Goal: Information Seeking & Learning: Learn about a topic

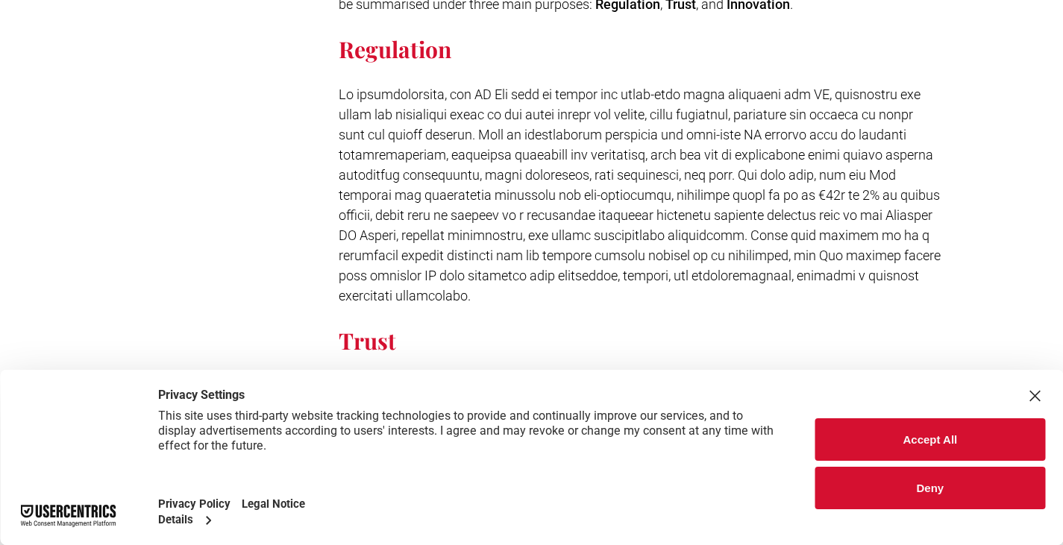
scroll to position [2101, 0]
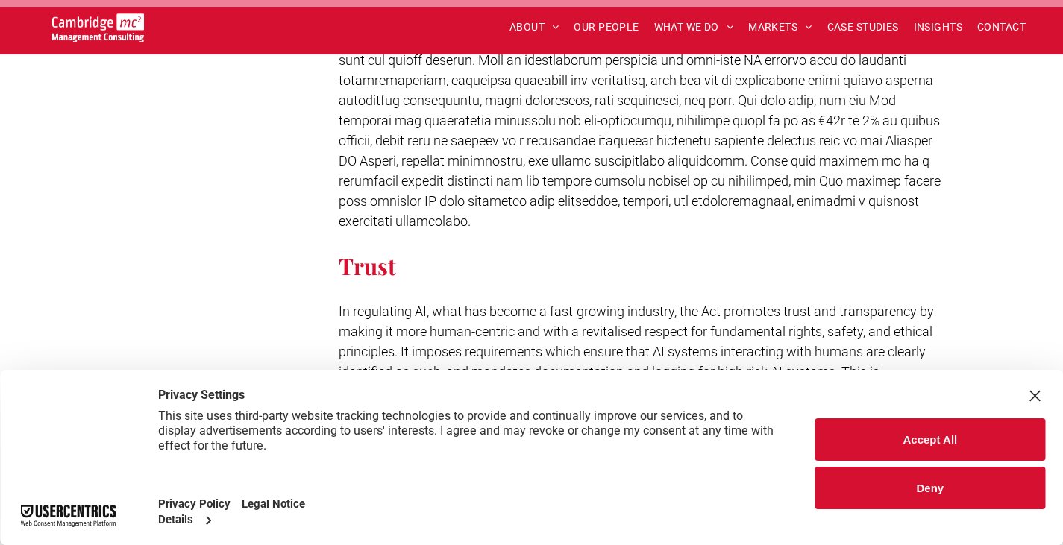
click at [1026, 390] on div "Close Layer" at bounding box center [1034, 396] width 21 height 21
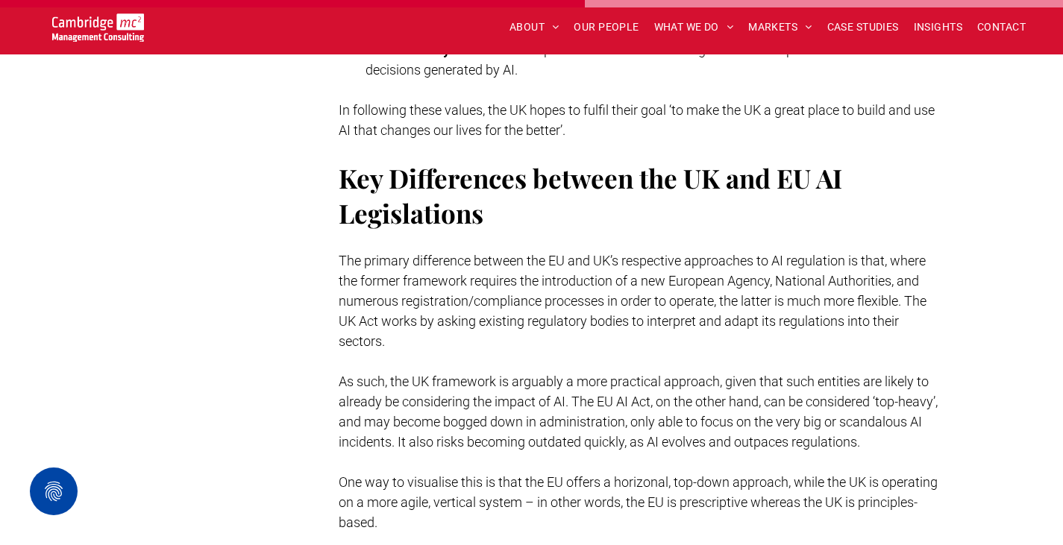
scroll to position [3220, 0]
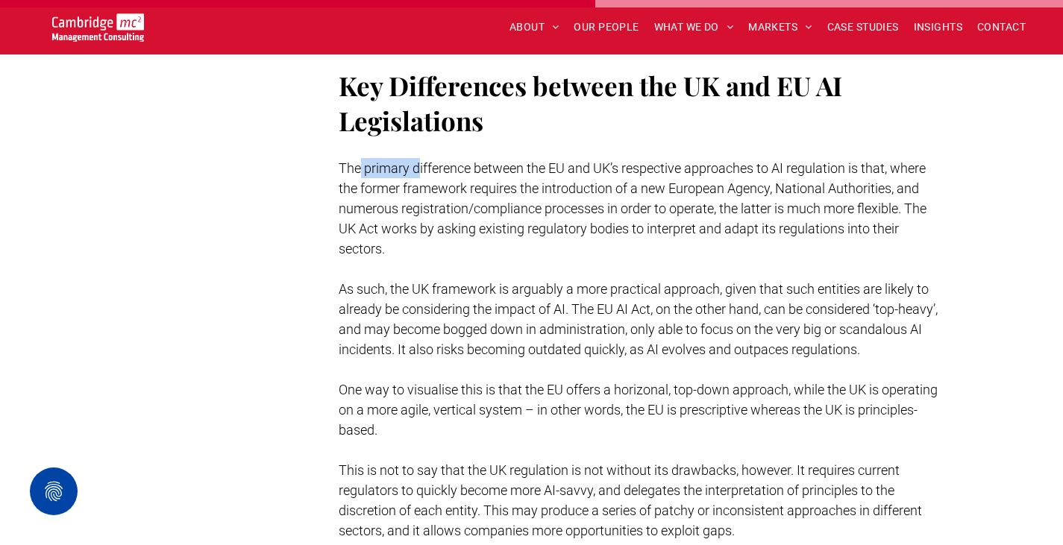
drag, startPoint x: 358, startPoint y: 147, endPoint x: 419, endPoint y: 157, distance: 62.1
click at [419, 158] on p "The primary difference between the EU and UK’s respective approaches to AI regu…" at bounding box center [641, 208] width 604 height 101
drag, startPoint x: 435, startPoint y: 177, endPoint x: 448, endPoint y: 182, distance: 13.7
click at [437, 178] on p "The primary difference between the EU and UK’s respective approaches to AI regu…" at bounding box center [641, 208] width 604 height 101
click at [542, 308] on span "As such, the UK framework is arguably a more practical approach, given that suc…" at bounding box center [638, 319] width 599 height 76
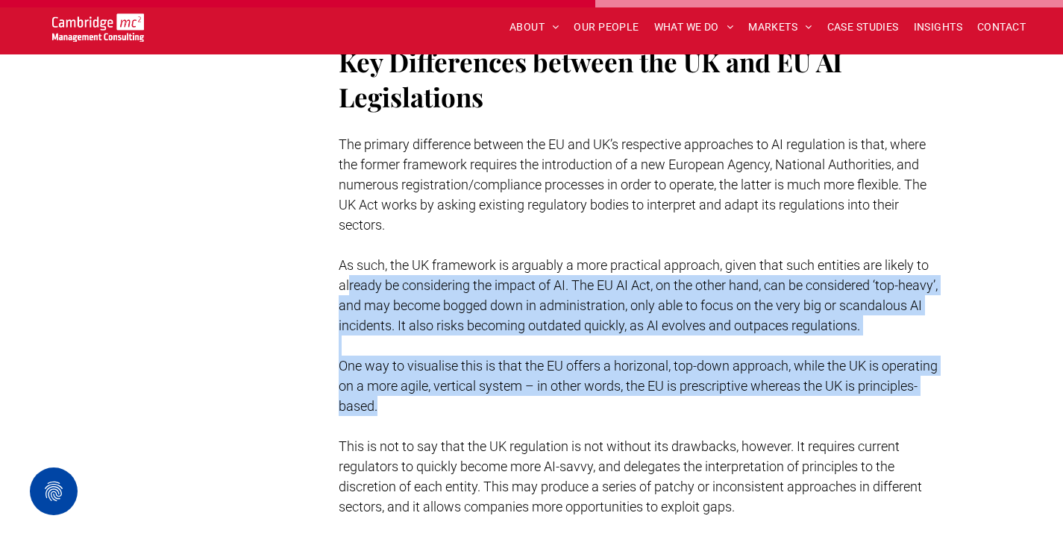
scroll to position [3071, 0]
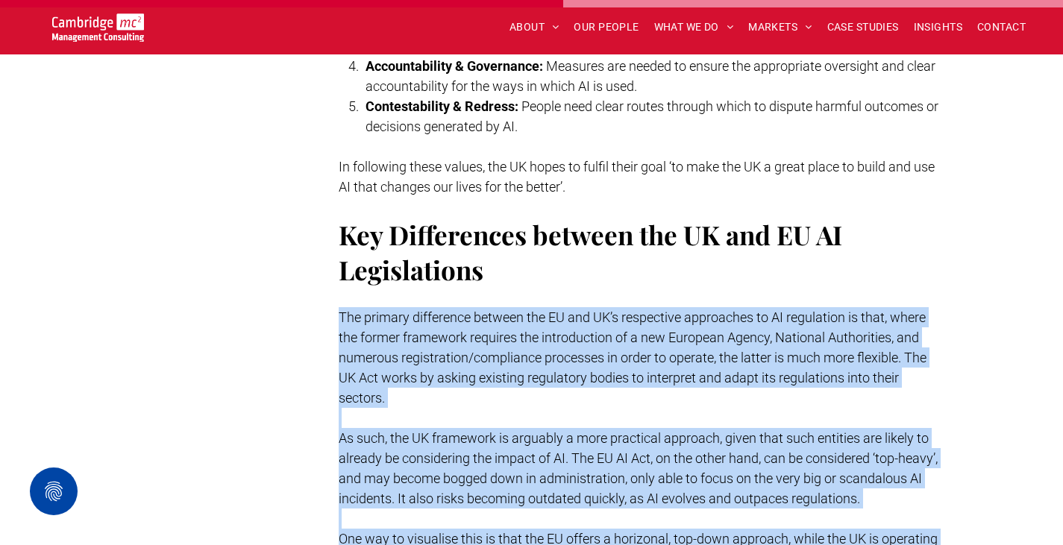
drag, startPoint x: 391, startPoint y: 275, endPoint x: 334, endPoint y: 291, distance: 59.0
copy div "Lor ipsumdo sitametcon adipisc eli SE doe TE’i utlaboreet doloremagn al EN admi…"
click at [472, 310] on span "The primary difference between the EU and UK’s respective approaches to AI regu…" at bounding box center [633, 358] width 588 height 96
click at [523, 354] on span "The primary difference between the EU and UK’s respective approaches to AI regu…" at bounding box center [633, 358] width 588 height 96
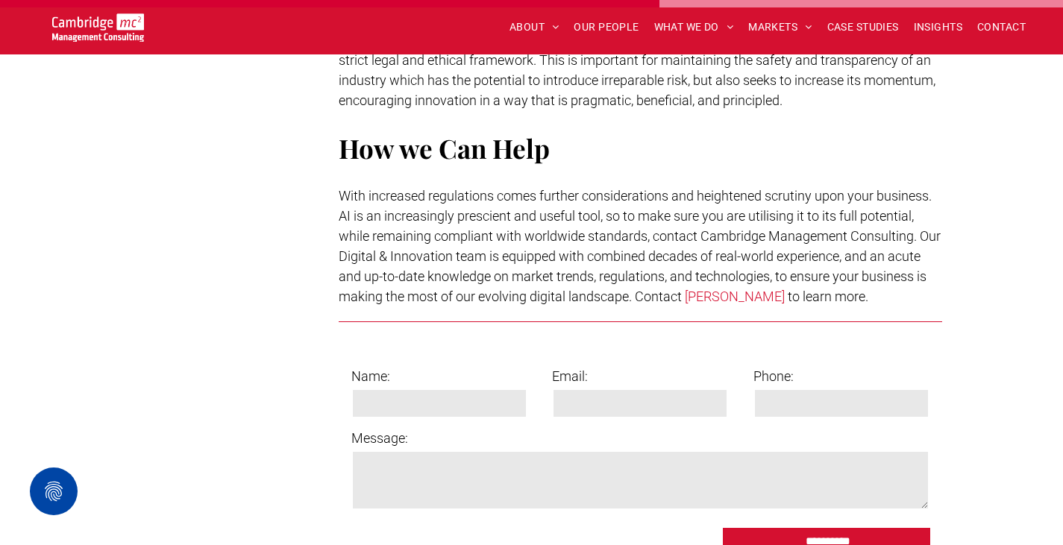
scroll to position [3966, 0]
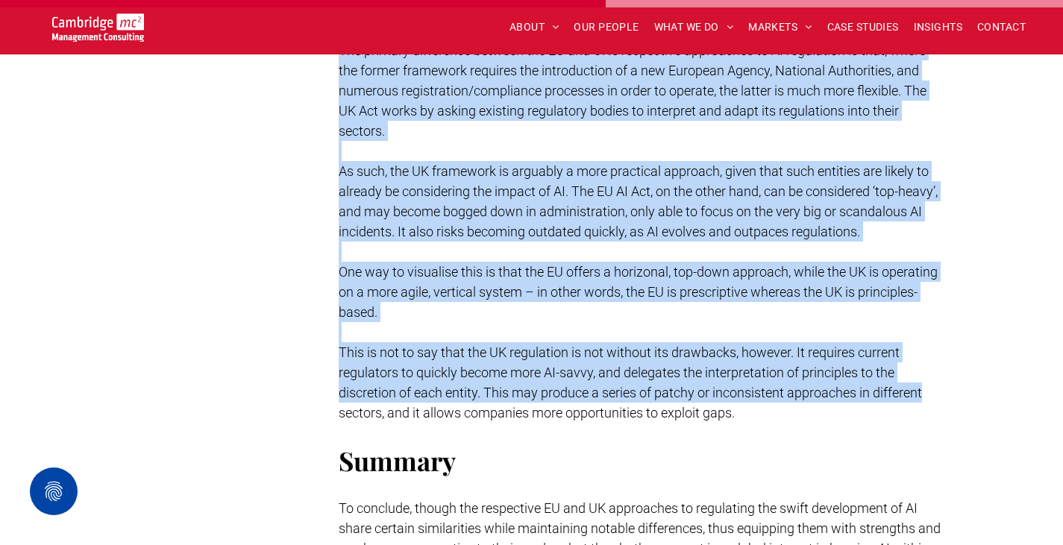
scroll to position [3357, 0]
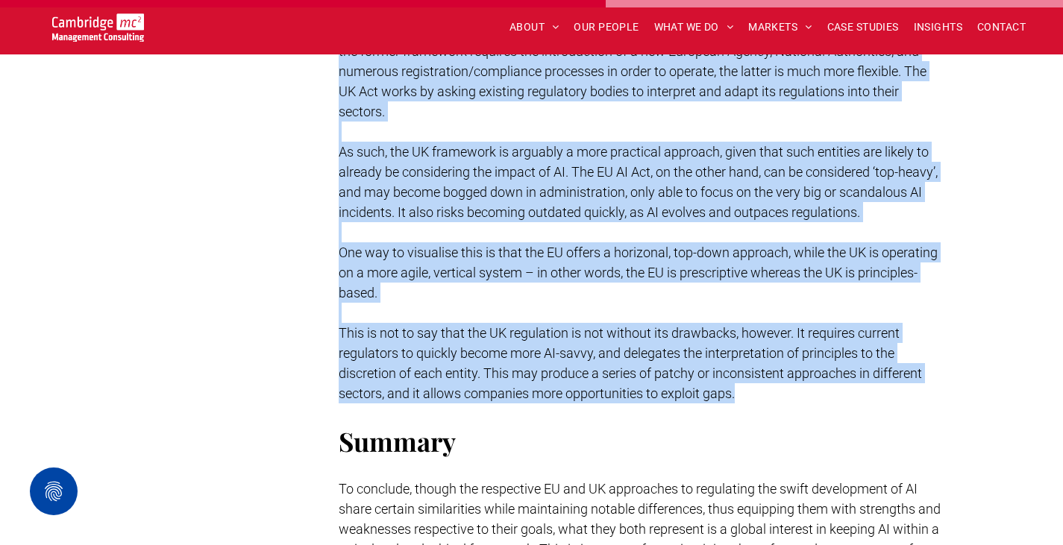
drag, startPoint x: 336, startPoint y: 227, endPoint x: 987, endPoint y: 387, distance: 670.8
copy div "Lor ipsumdo sitametcon adipisc eli SE doe TE’i utlaboreet doloremagn al EN admi…"
click at [839, 373] on span "This is not to say that the UK regulation is not without its drawbacks, however…" at bounding box center [630, 363] width 583 height 76
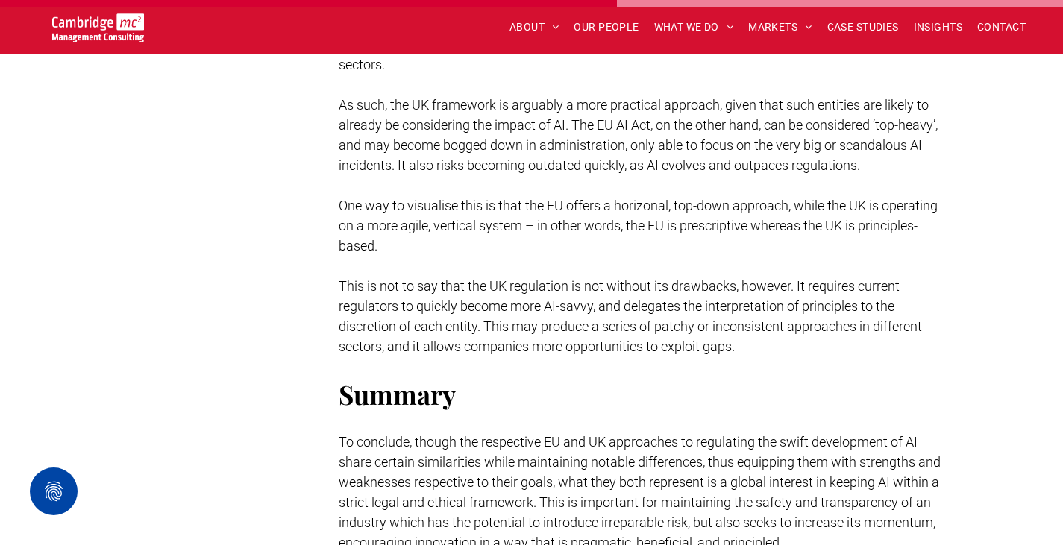
scroll to position [3432, 0]
